Goal: Task Accomplishment & Management: Use online tool/utility

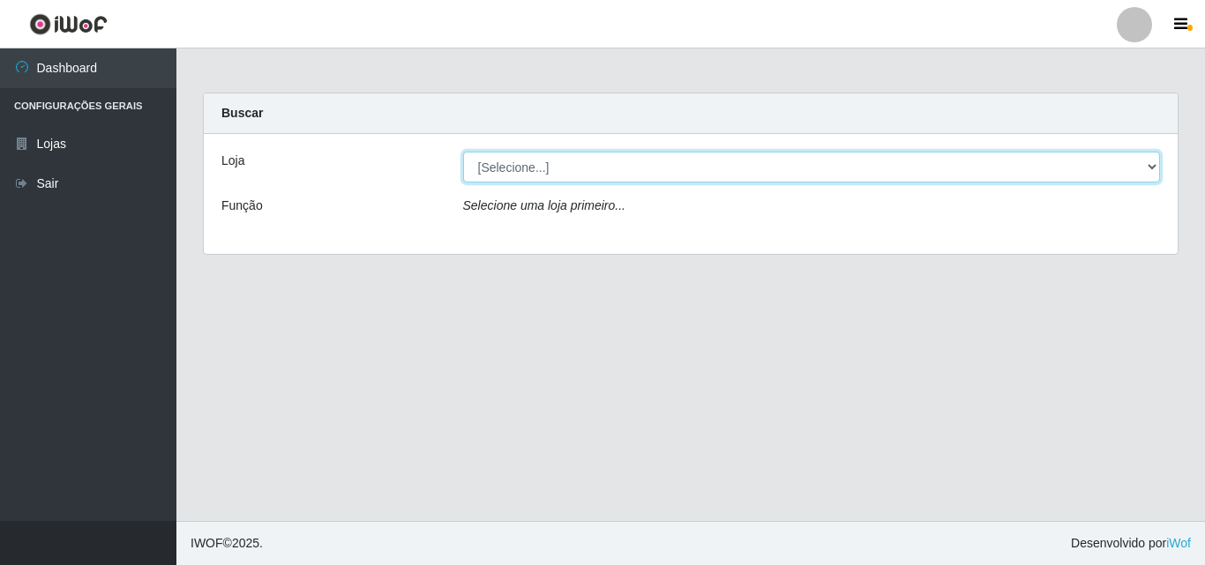
click at [514, 170] on select "[Selecione...] Iskisita Atakado - Centro de Distribuição" at bounding box center [812, 167] width 698 height 31
select select "425"
click at [463, 152] on select "[Selecione...] Iskisita Atakado - Centro de Distribuição" at bounding box center [812, 167] width 698 height 31
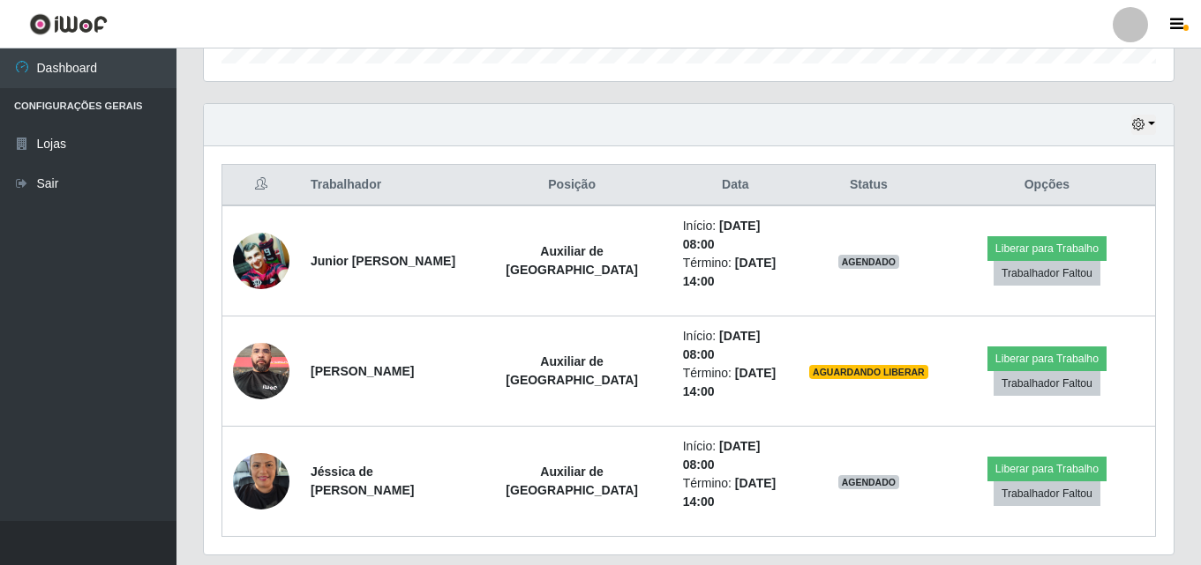
scroll to position [366, 969]
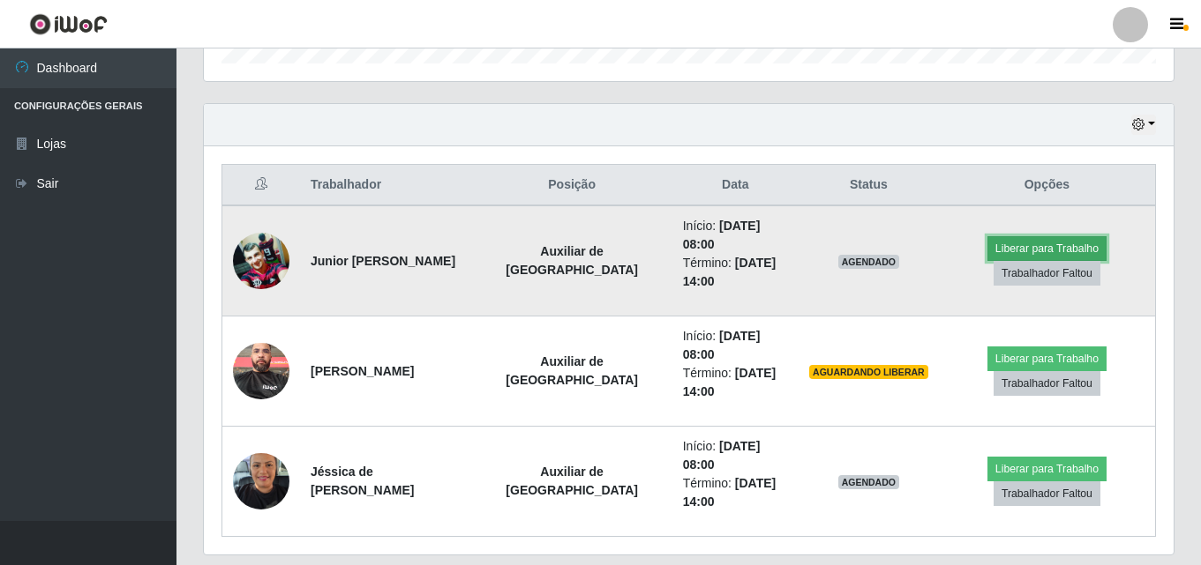
click at [1060, 236] on button "Liberar para Trabalho" at bounding box center [1046, 248] width 119 height 25
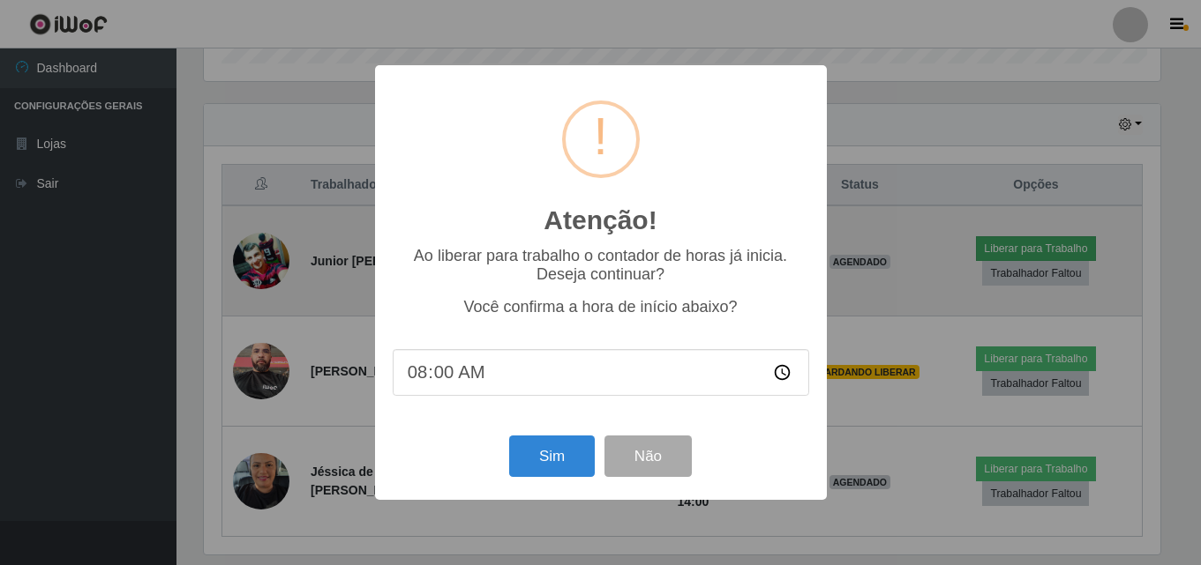
scroll to position [366, 961]
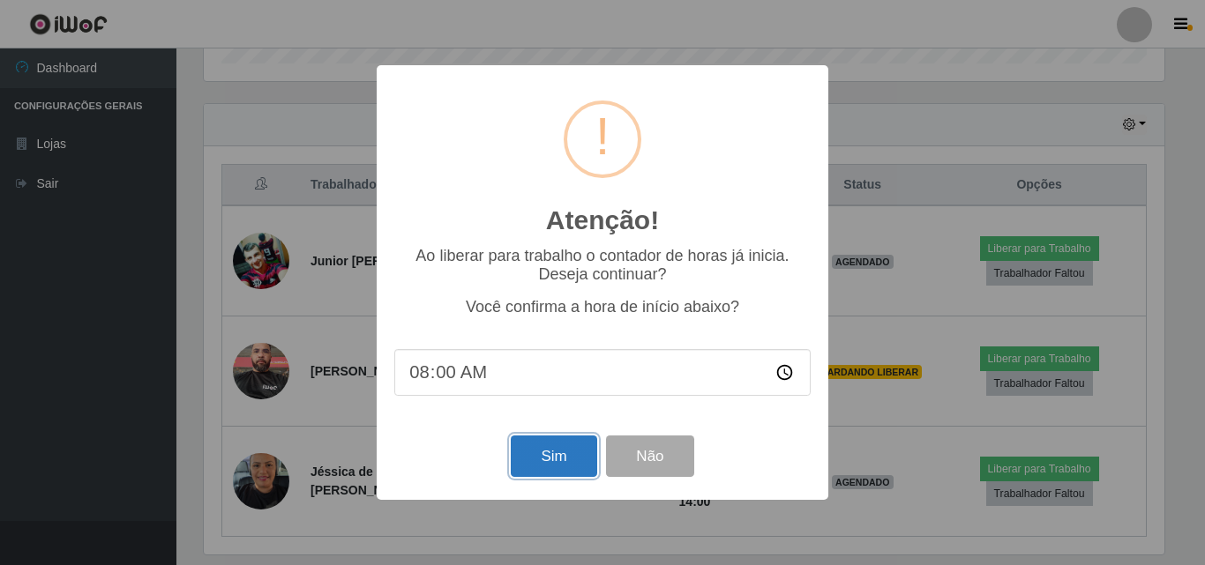
click at [557, 461] on button "Sim" at bounding box center [554, 456] width 86 height 41
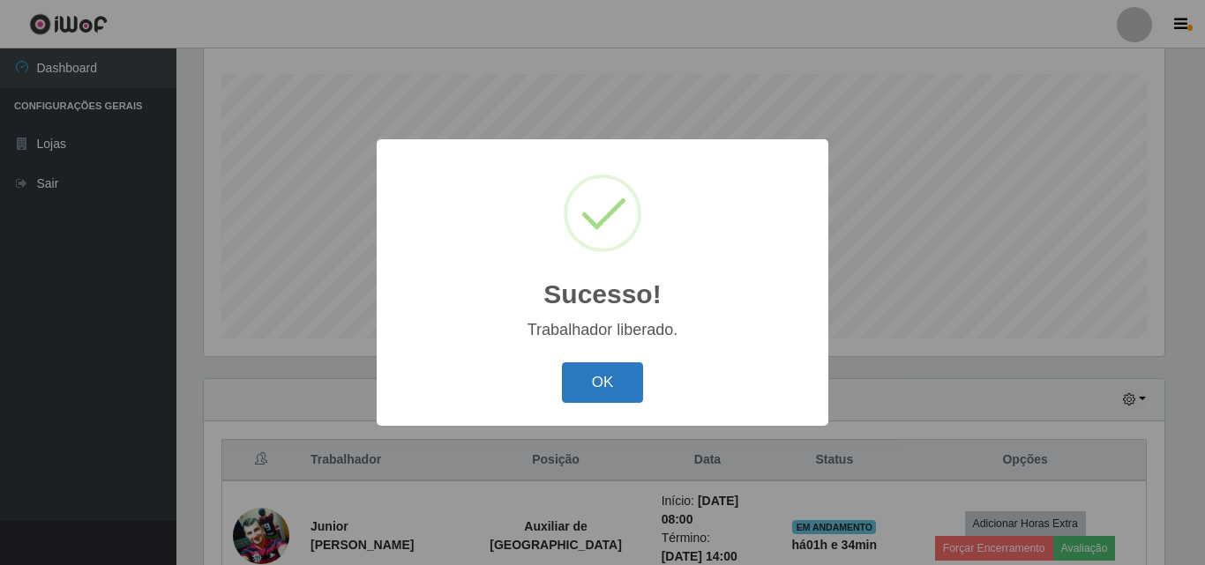
click at [621, 383] on button "OK" at bounding box center [603, 383] width 82 height 41
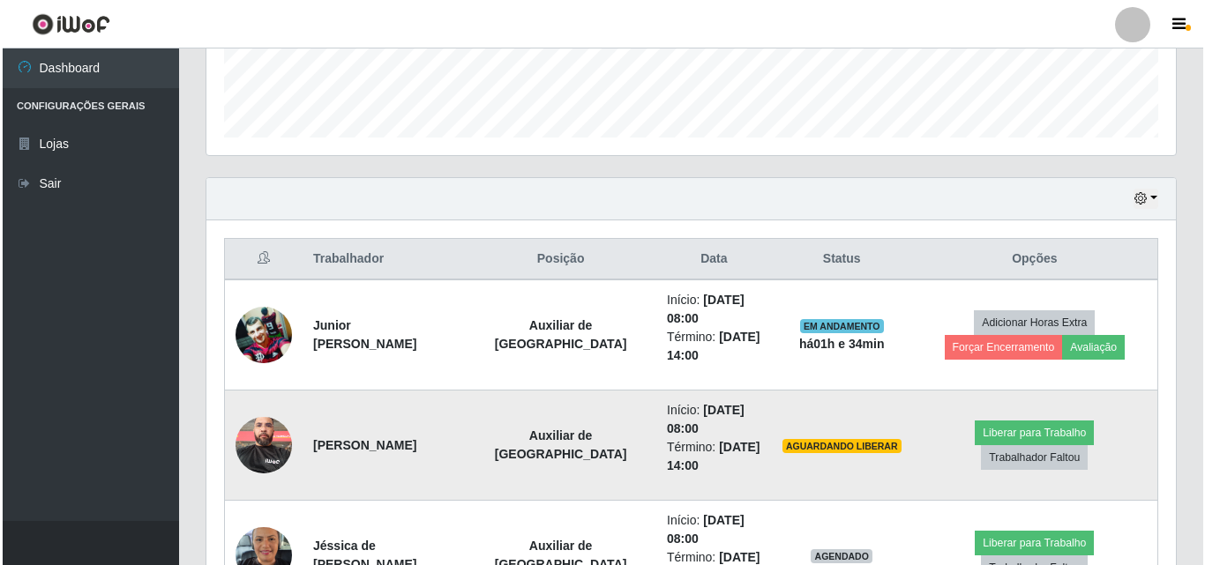
scroll to position [623, 0]
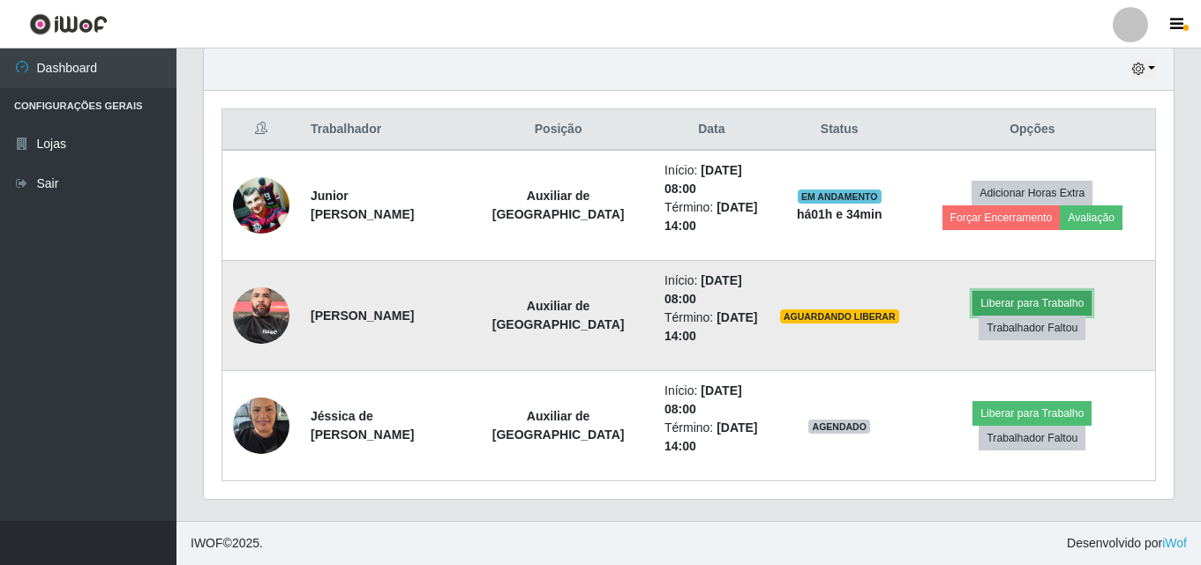
click at [972, 309] on button "Liberar para Trabalho" at bounding box center [1031, 303] width 119 height 25
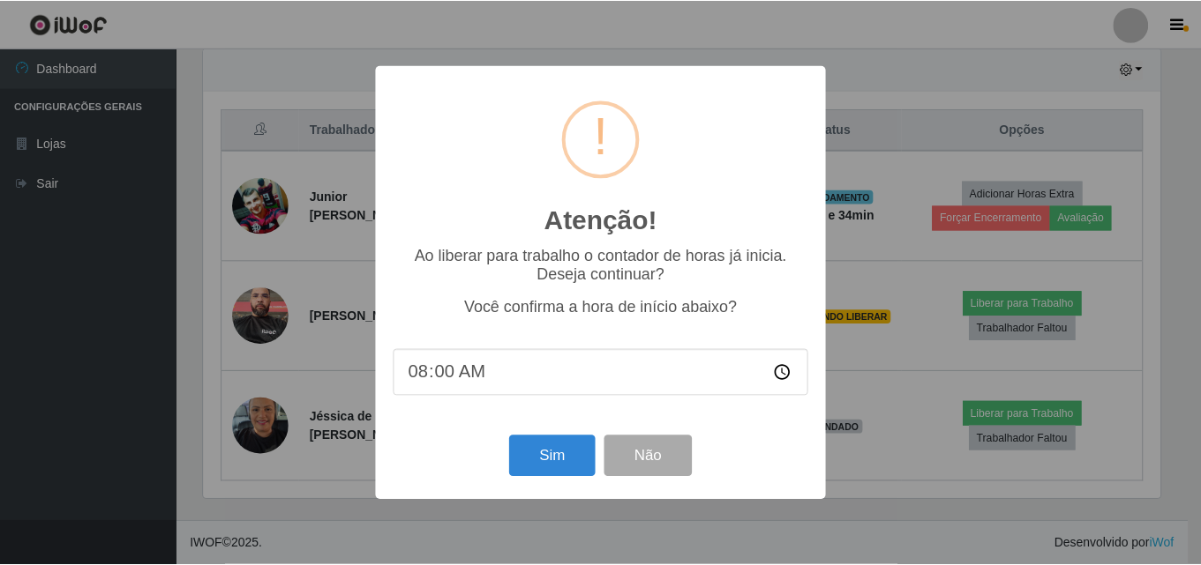
scroll to position [366, 961]
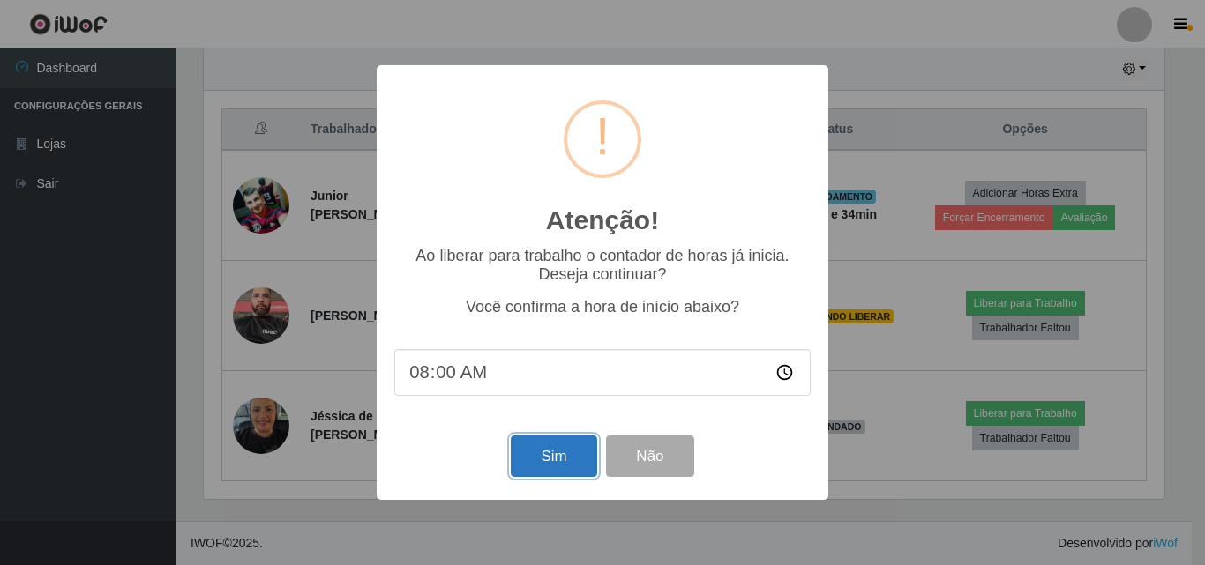
click at [560, 446] on button "Sim" at bounding box center [554, 456] width 86 height 41
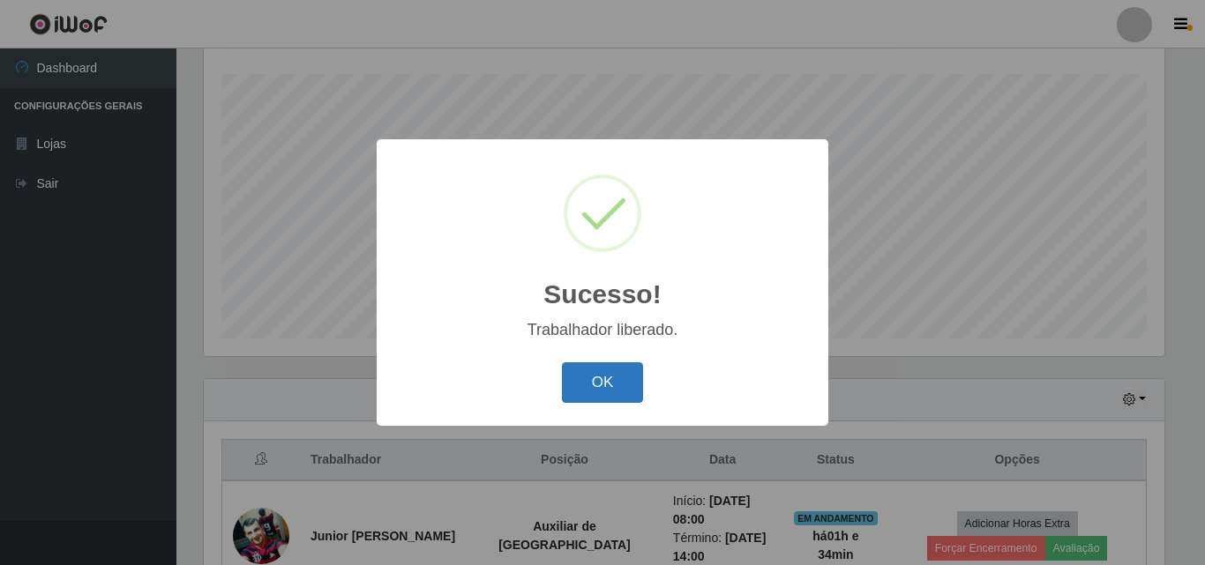
click at [629, 378] on button "OK" at bounding box center [603, 383] width 82 height 41
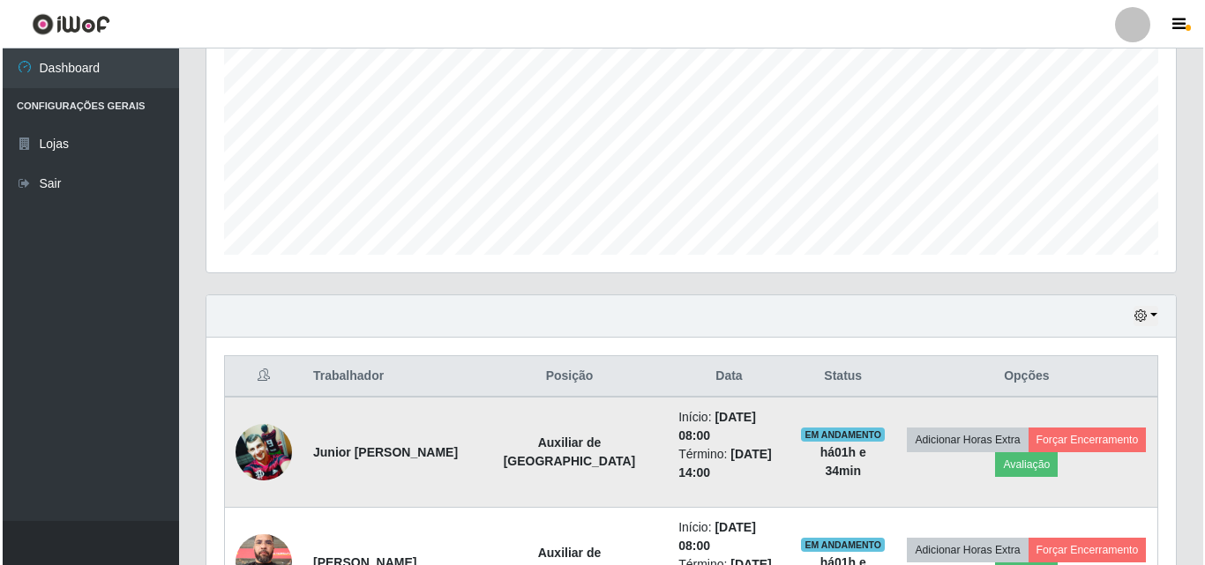
scroll to position [623, 0]
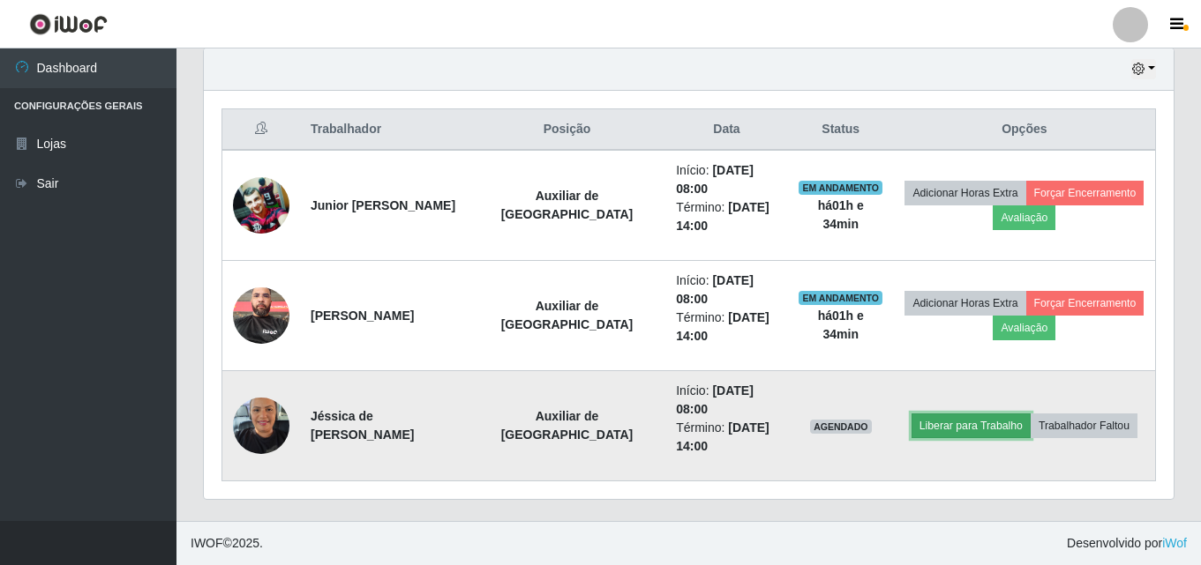
click at [962, 423] on button "Liberar para Trabalho" at bounding box center [970, 426] width 119 height 25
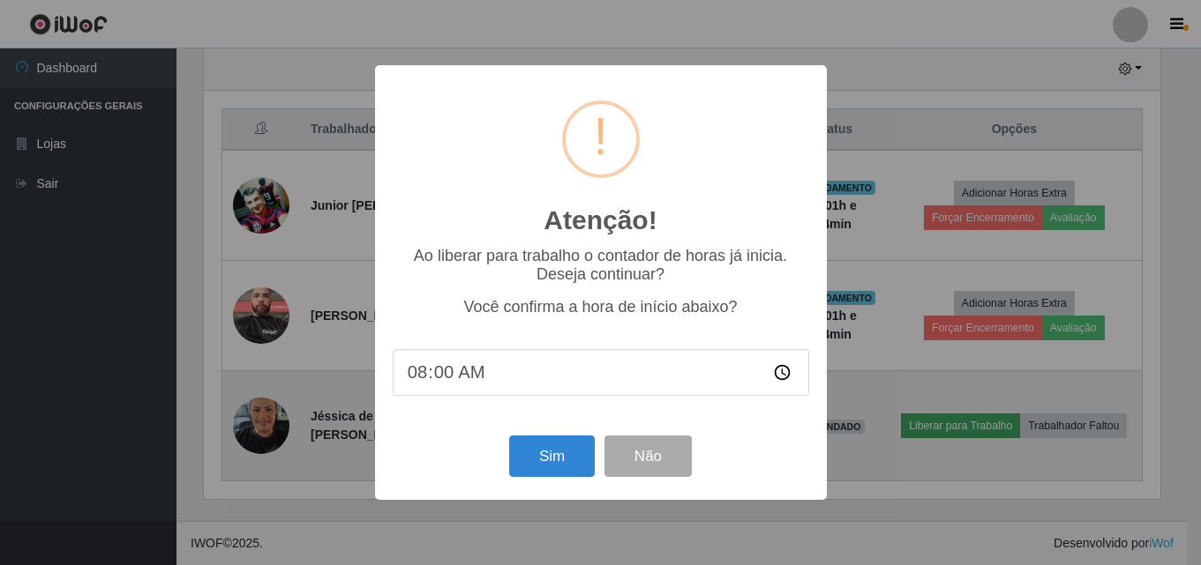
scroll to position [366, 961]
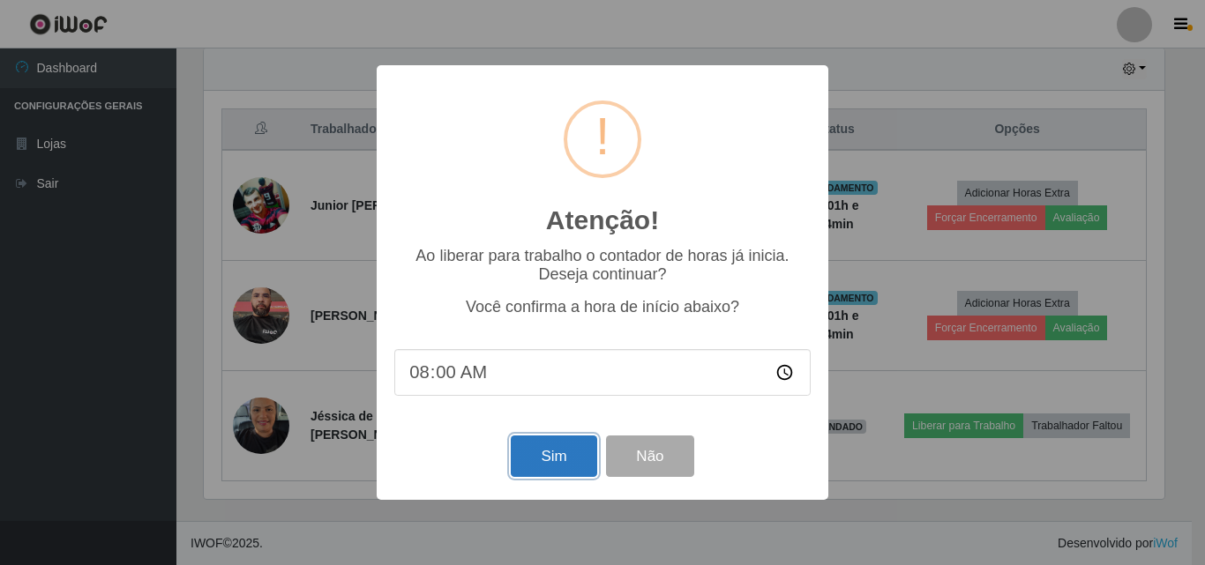
click at [561, 458] on button "Sim" at bounding box center [554, 456] width 86 height 41
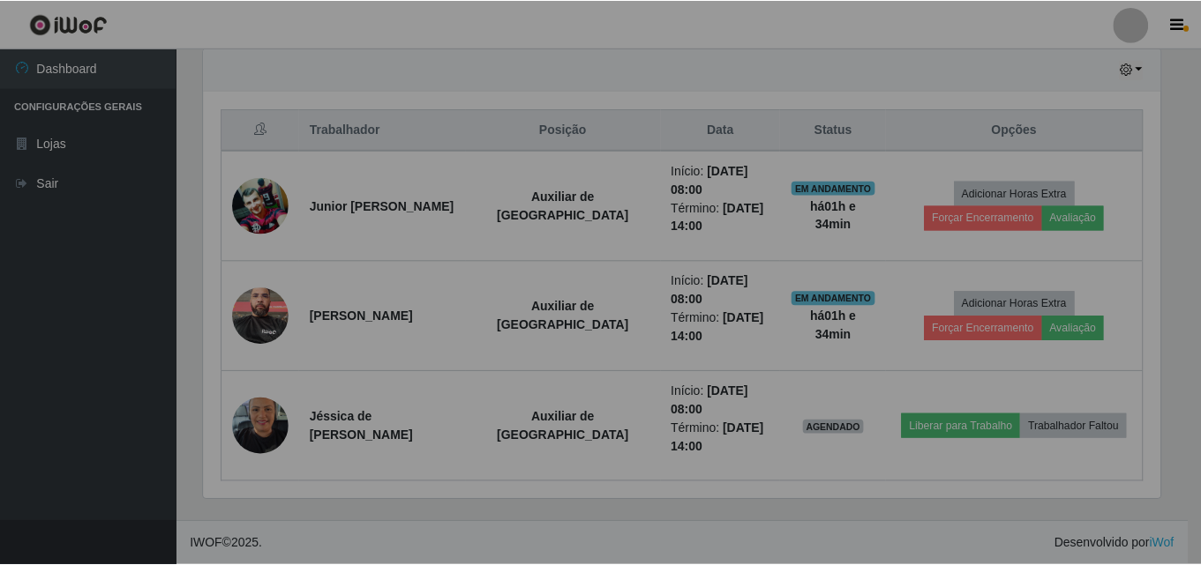
scroll to position [366, 969]
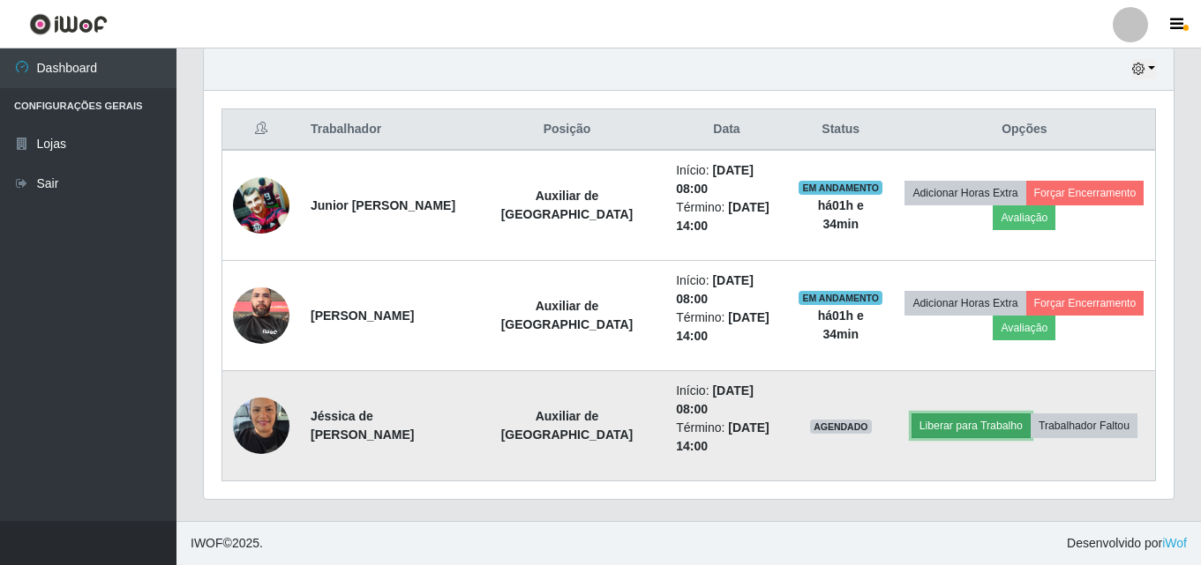
click at [932, 423] on button "Liberar para Trabalho" at bounding box center [970, 426] width 119 height 25
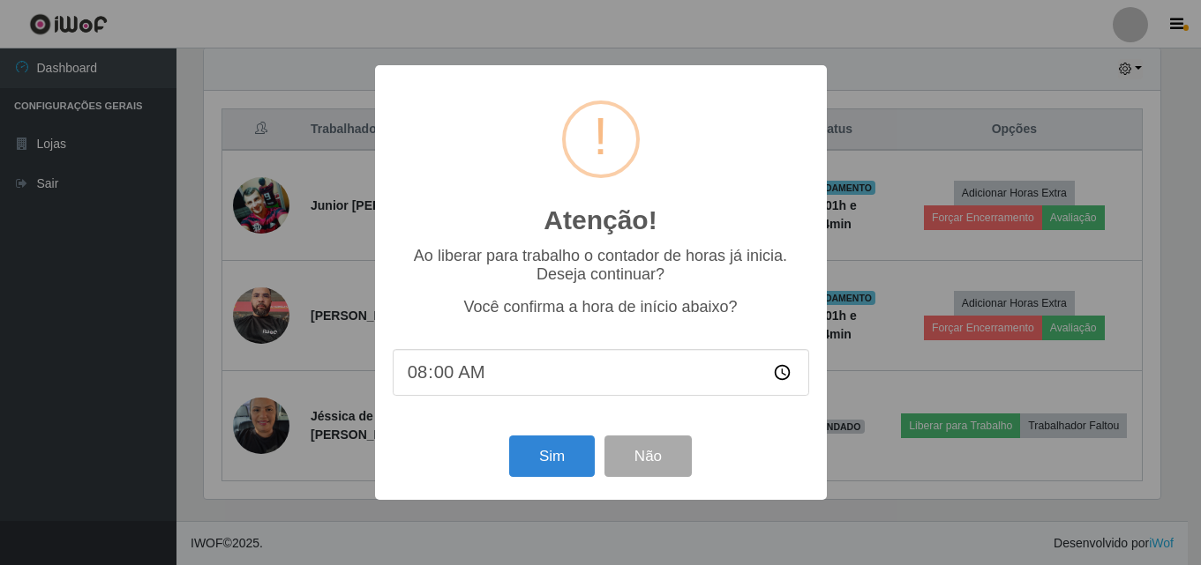
scroll to position [0, 0]
click at [573, 460] on button "Sim" at bounding box center [554, 456] width 86 height 41
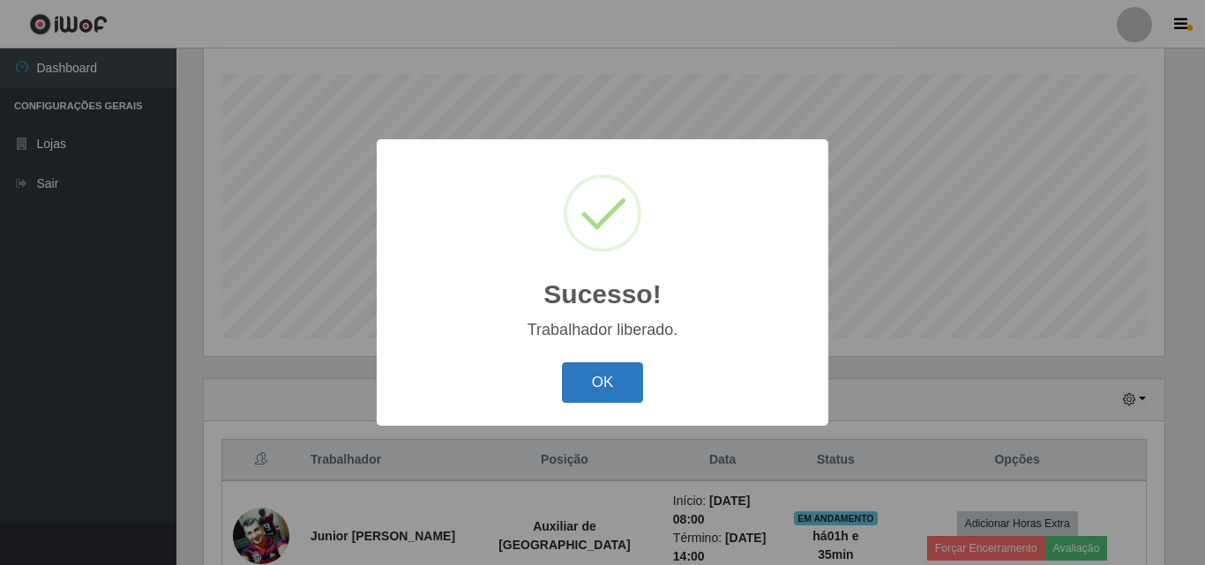
drag, startPoint x: 614, startPoint y: 390, endPoint x: 662, endPoint y: 263, distance: 135.7
click at [611, 386] on button "OK" at bounding box center [603, 383] width 82 height 41
